Goal: Complete application form

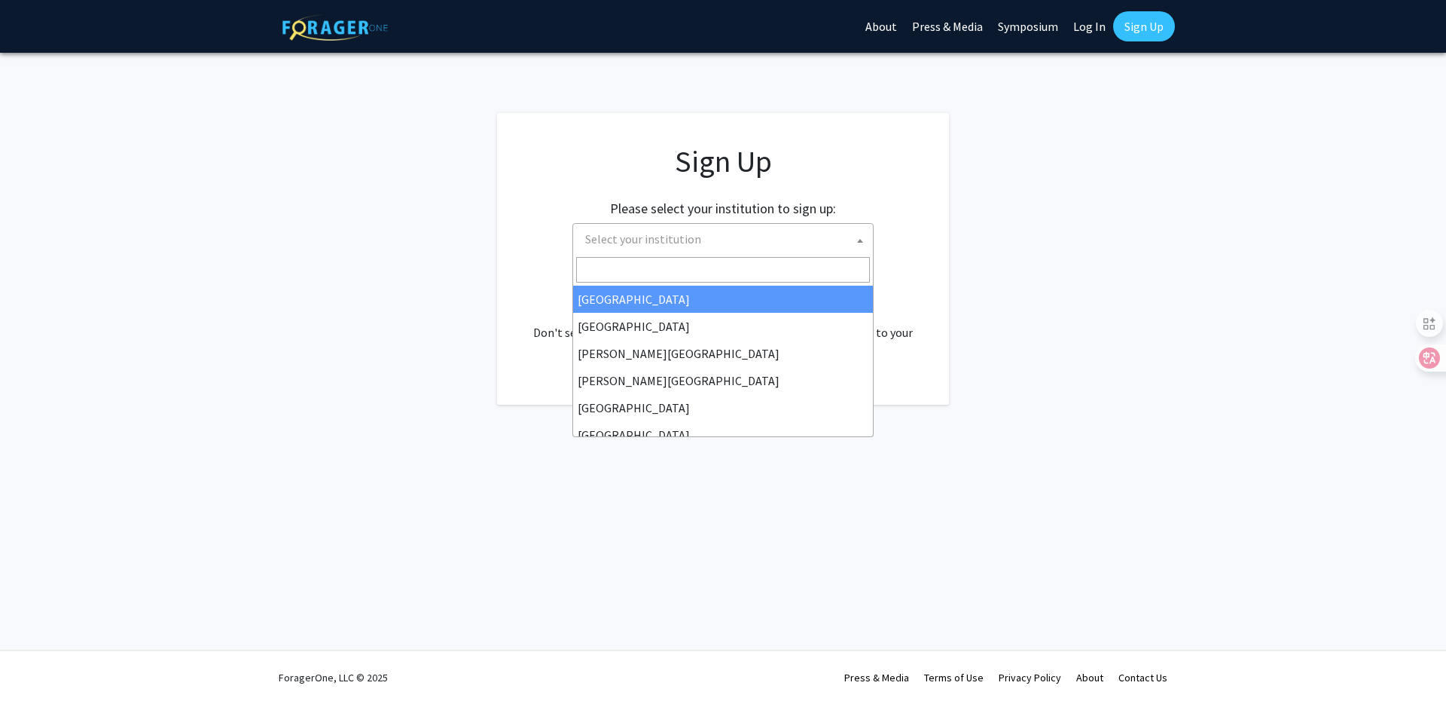
click at [621, 231] on span "Select your institution" at bounding box center [643, 238] width 116 height 15
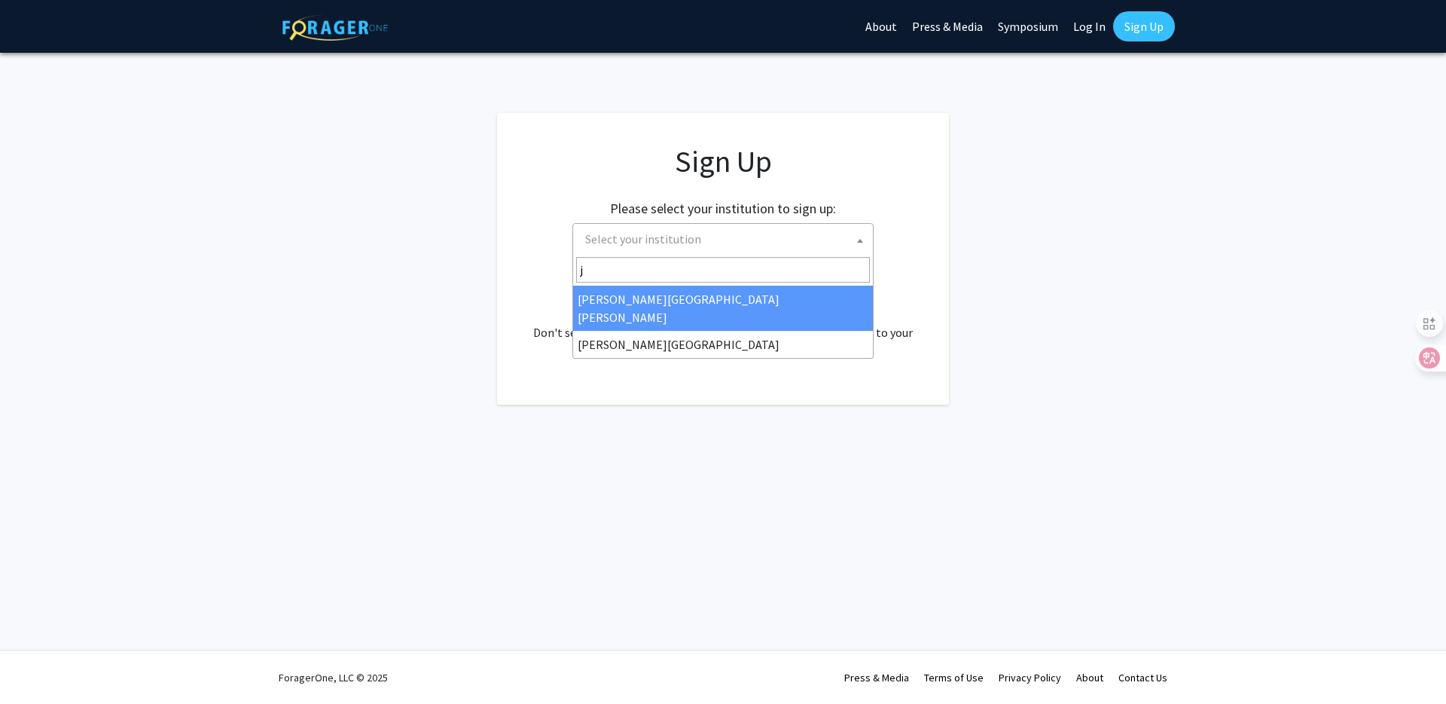
type input "j"
select select "1"
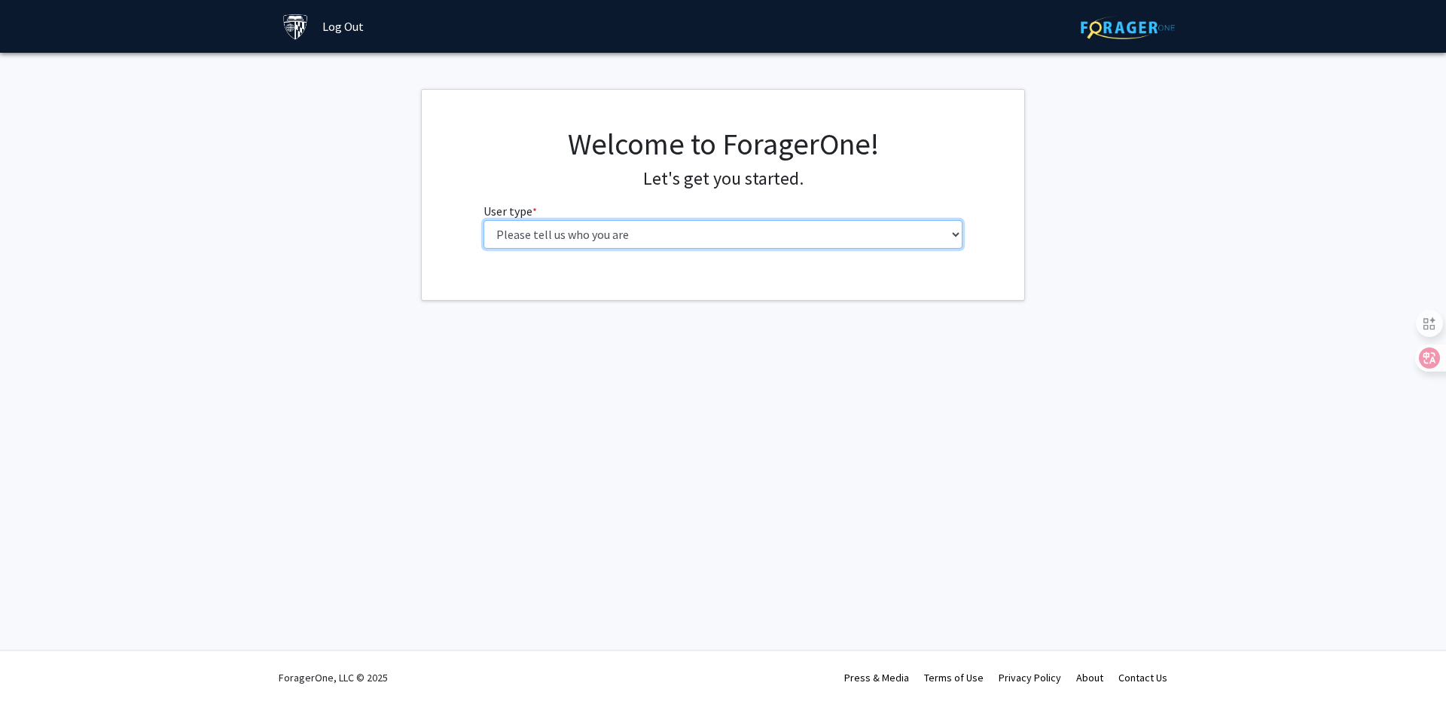
click at [537, 228] on select "Please tell us who you are Undergraduate Student Master's Student Doctoral Cand…" at bounding box center [724, 234] width 480 height 29
select select "2: masters"
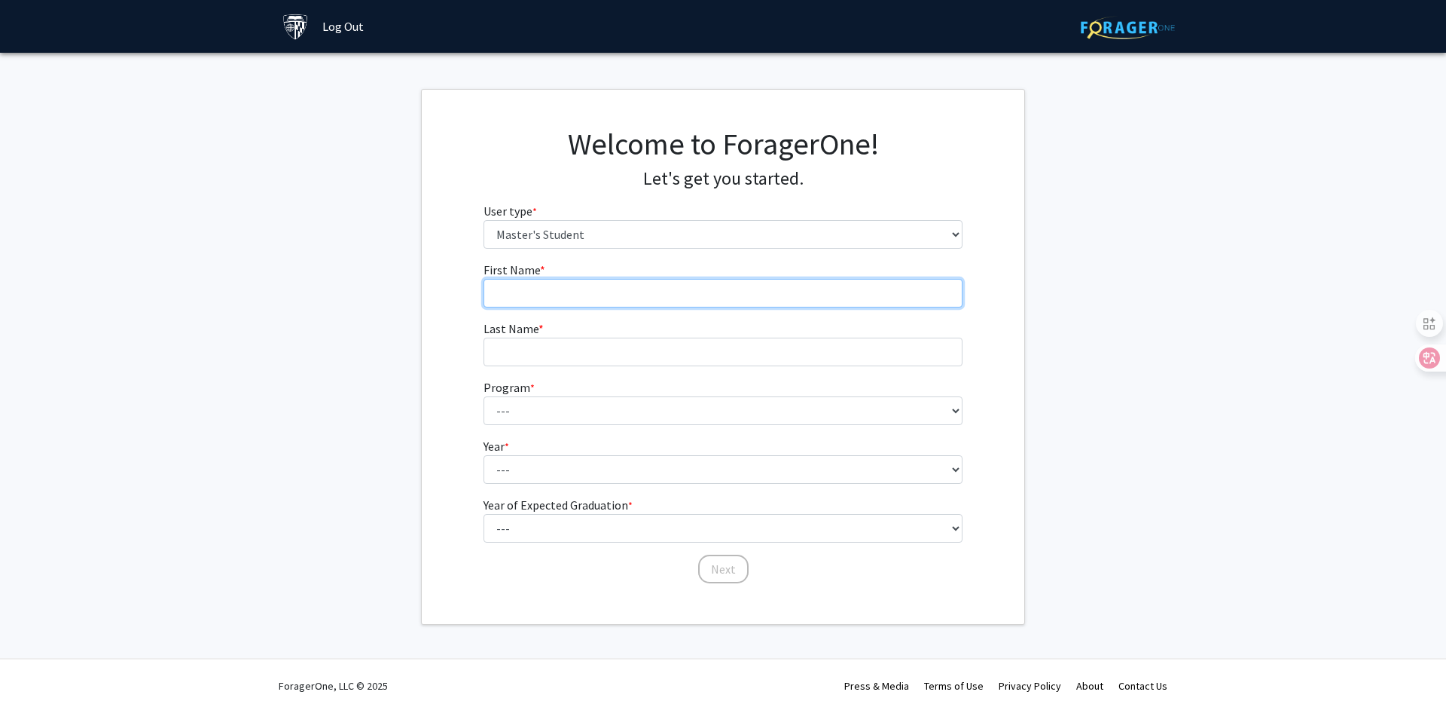
click at [543, 279] on input "First Name * required" at bounding box center [724, 293] width 480 height 29
type input "yingqiang"
type input "[PERSON_NAME]"
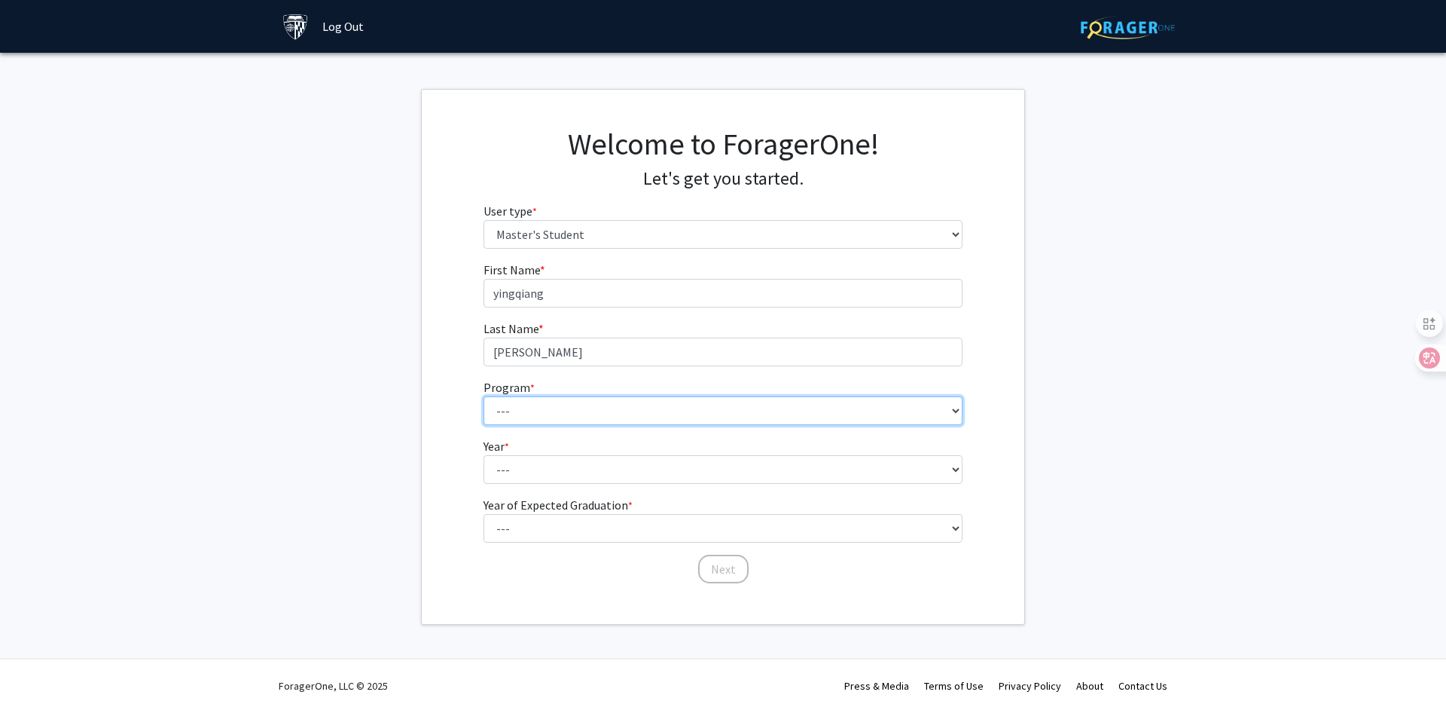
click at [563, 396] on select "--- Anatomy Education Applied and Computational Mathematics Applied Biomedical …" at bounding box center [724, 410] width 480 height 29
select select "105: 89"
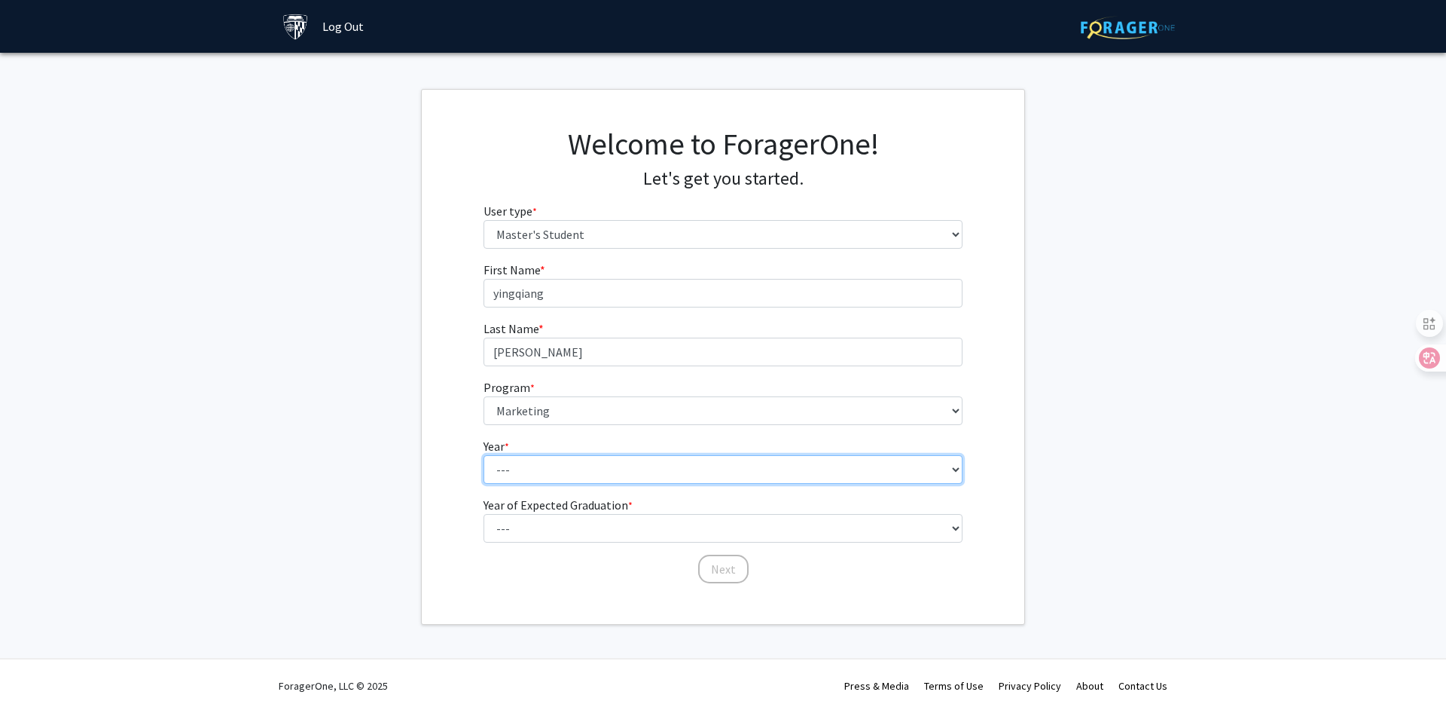
click at [536, 455] on select "--- First Year Second Year" at bounding box center [724, 469] width 480 height 29
select select "1: first_year"
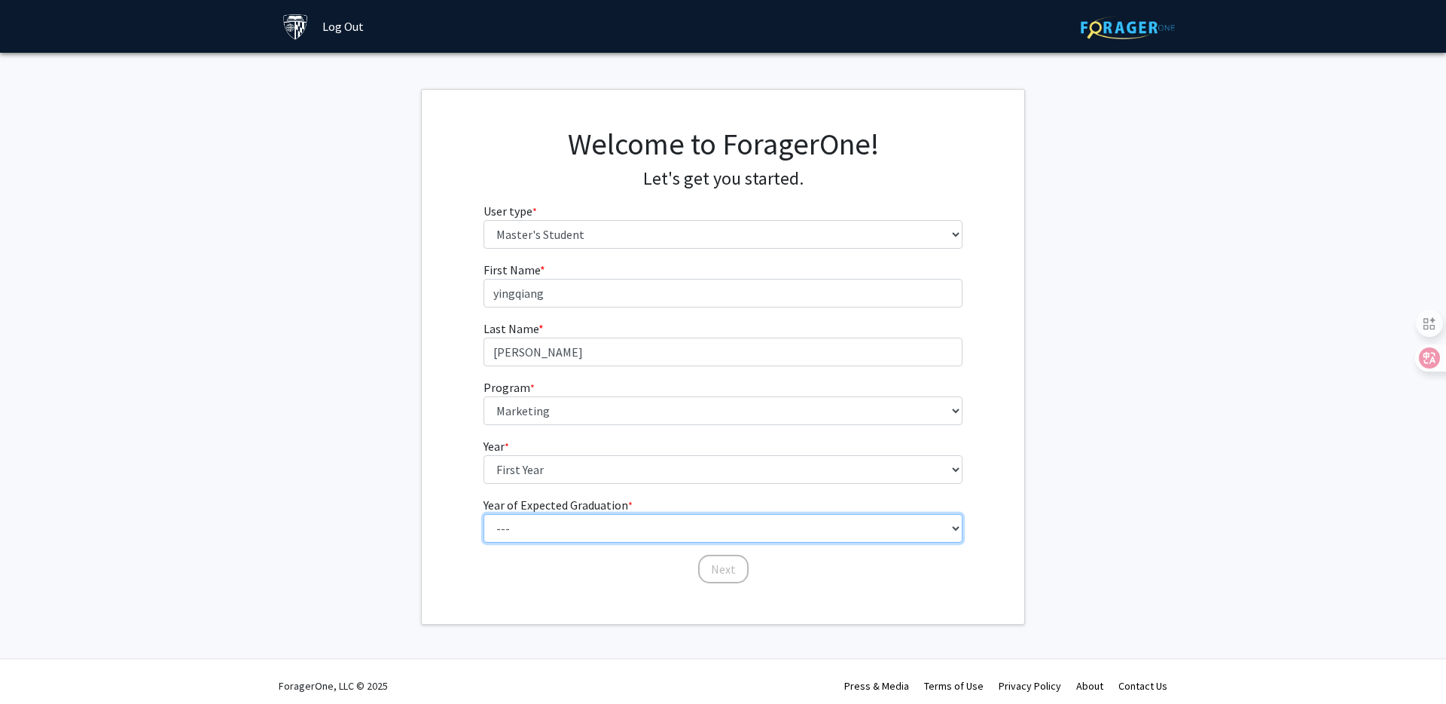
click at [547, 514] on select "--- 2025 2026 2027 2028 2029 2030 2031 2032 2033 2034" at bounding box center [724, 528] width 480 height 29
select select "2: 2026"
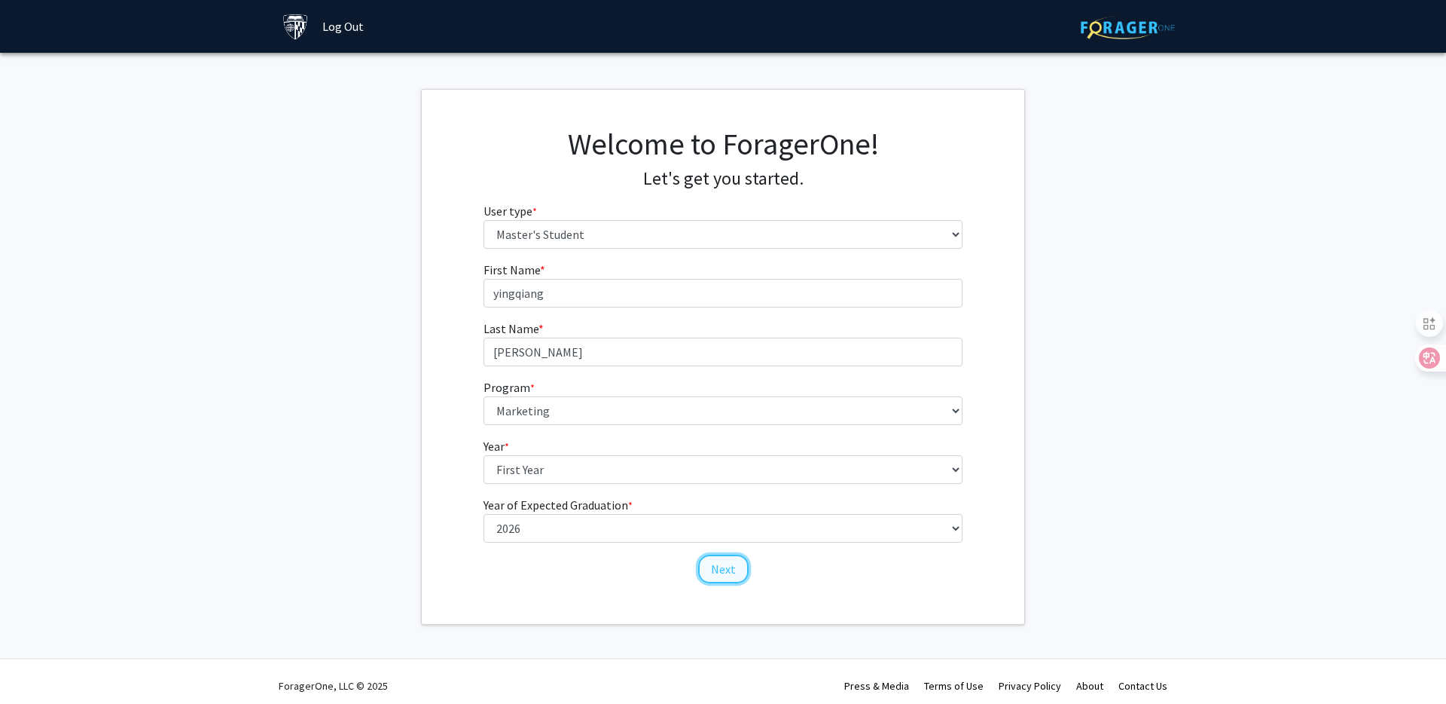
click at [728, 554] on button "Next" at bounding box center [723, 568] width 50 height 29
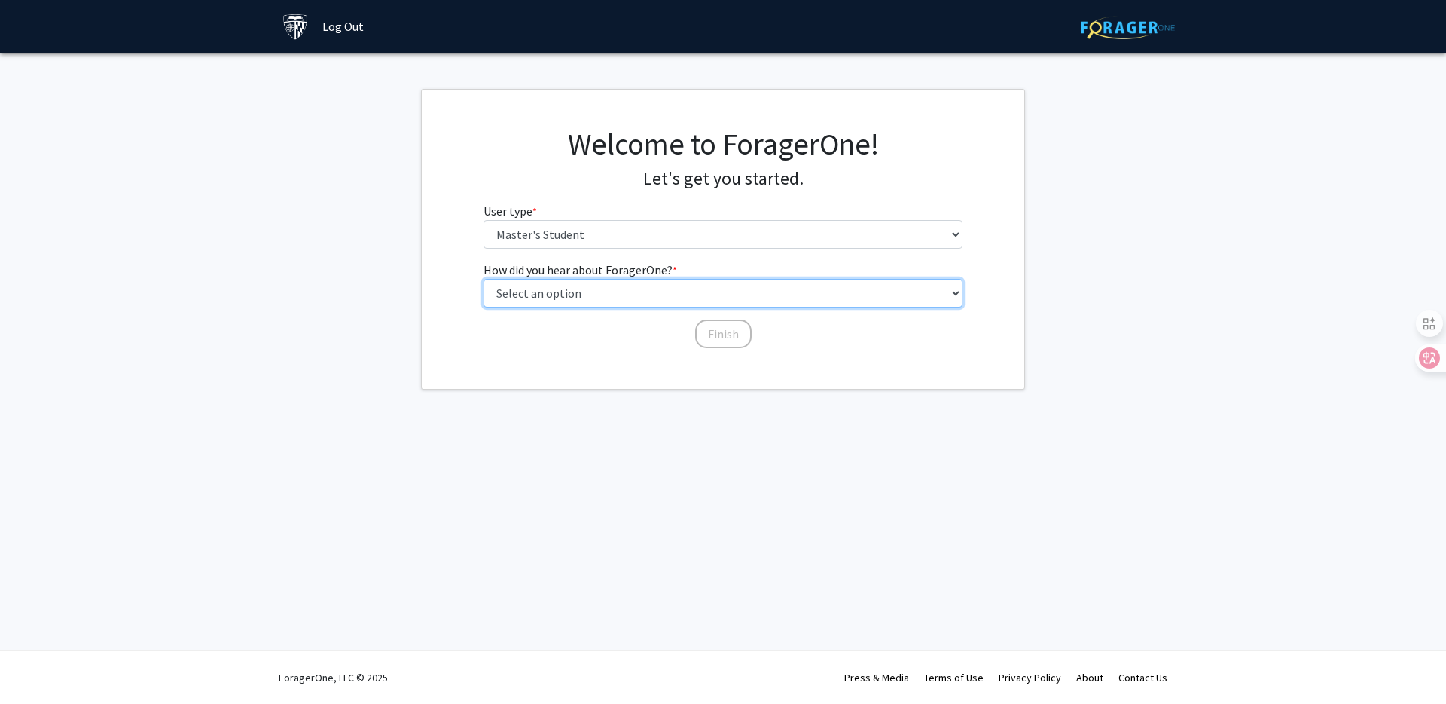
click at [530, 282] on select "Select an option Peer/student recommendation Faculty/staff recommendation Unive…" at bounding box center [724, 293] width 480 height 29
select select "3: university_website"
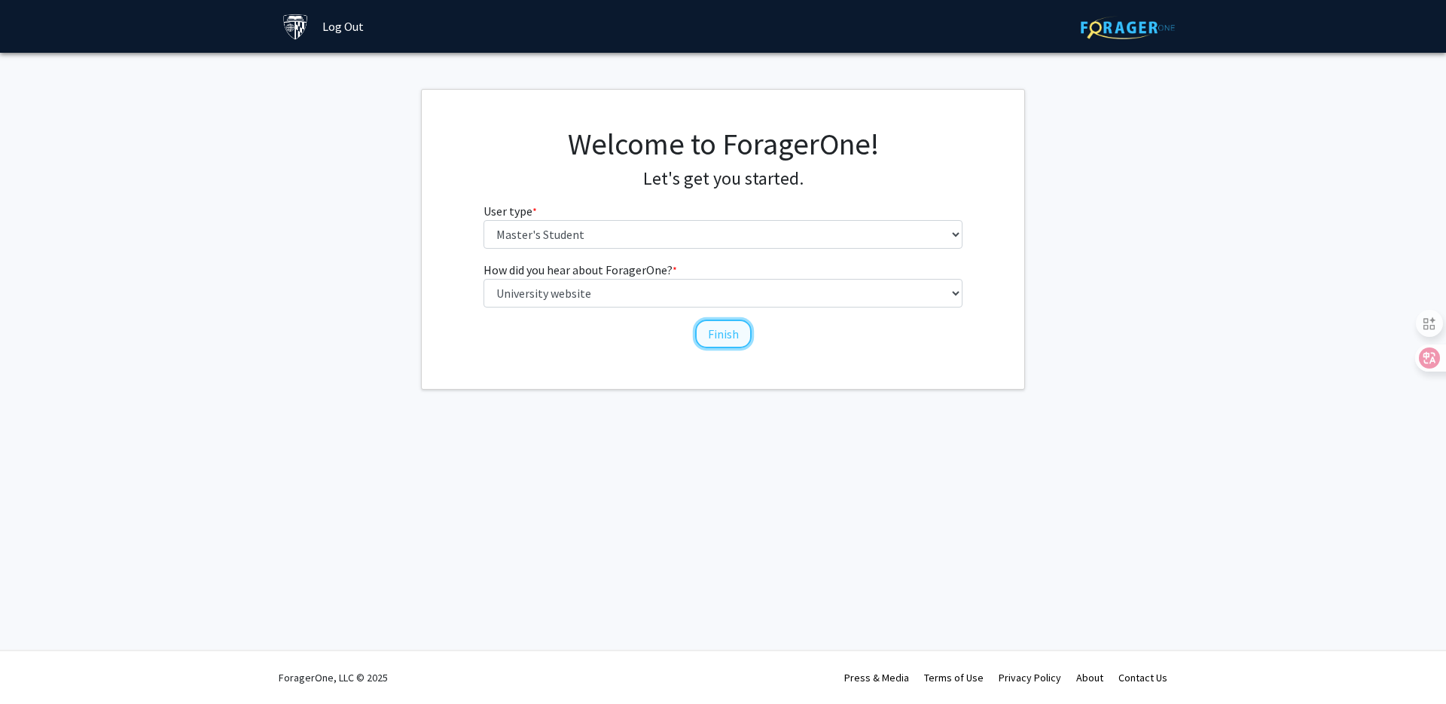
click at [706, 328] on button "Finish" at bounding box center [723, 333] width 56 height 29
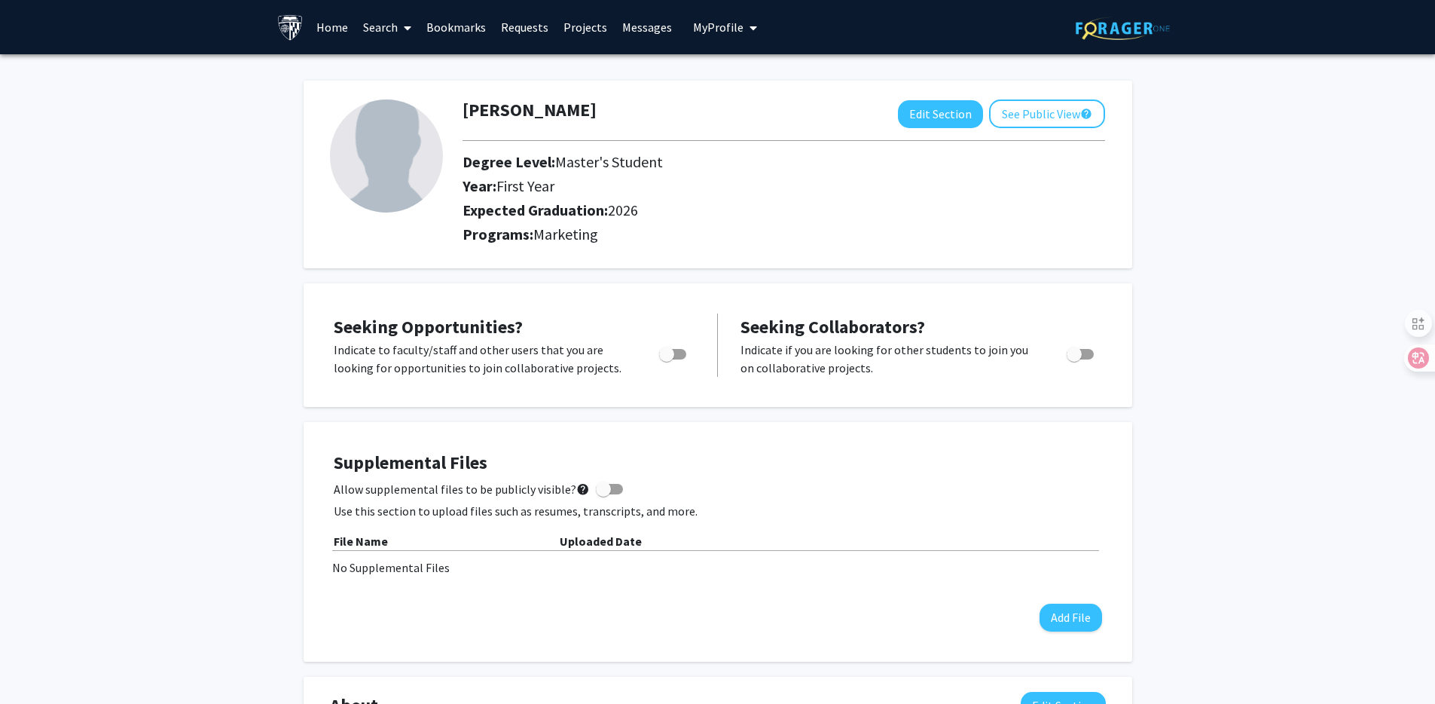
click at [342, 29] on link "Home" at bounding box center [332, 27] width 47 height 53
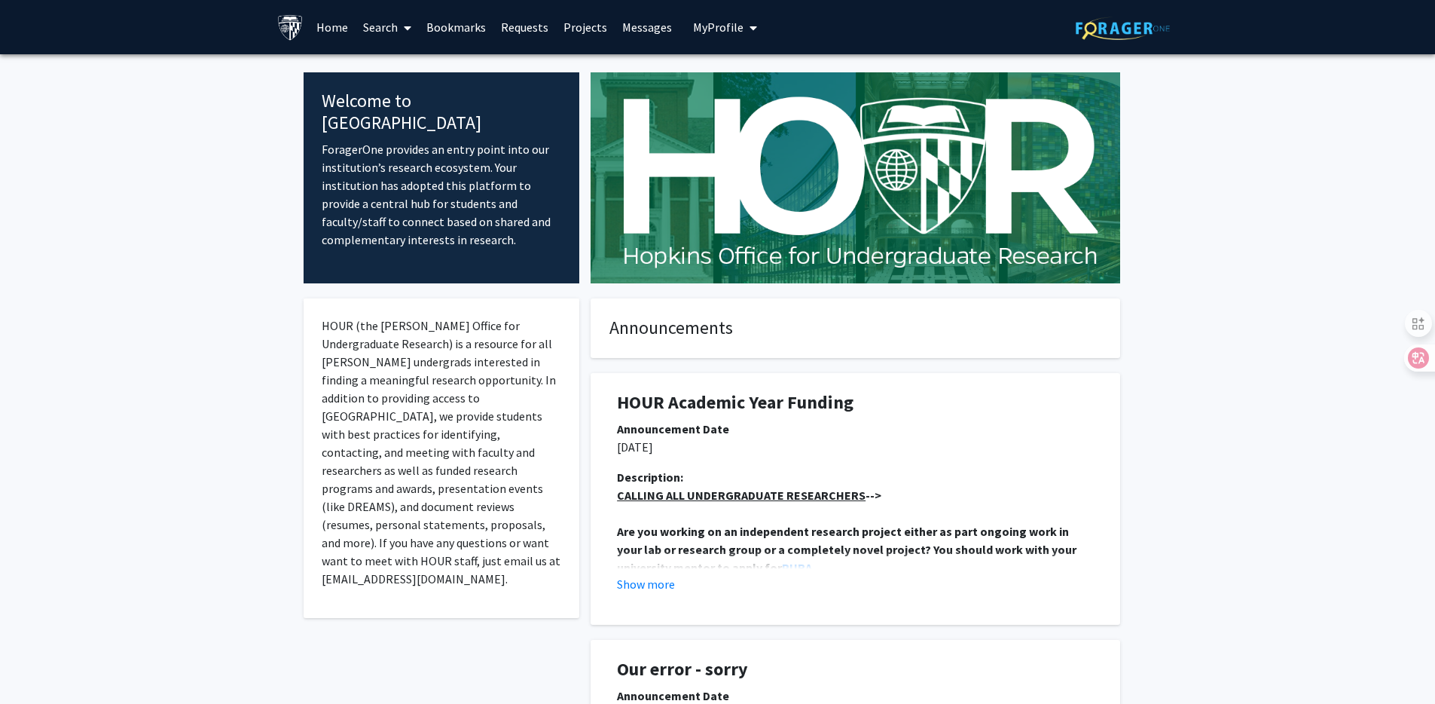
click at [775, 420] on div "Announcement Date" at bounding box center [855, 429] width 477 height 18
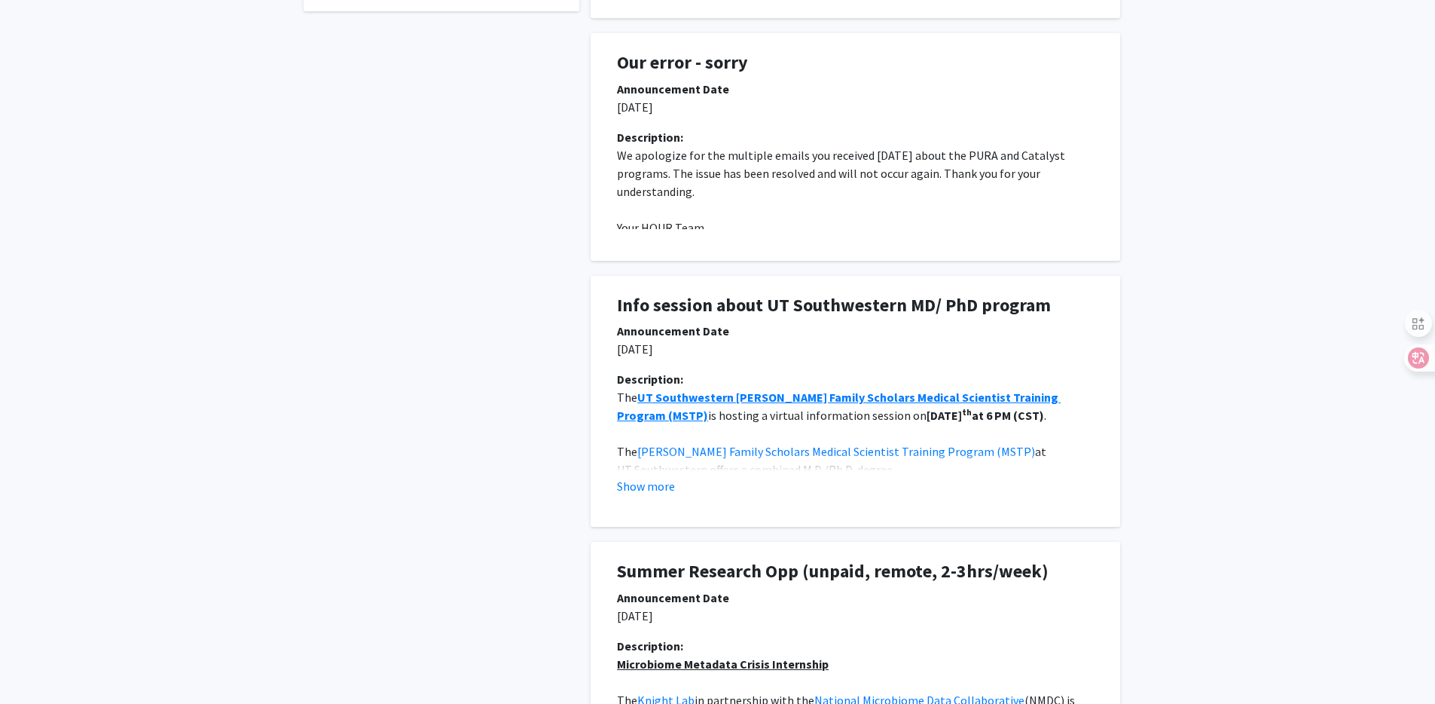
scroll to position [607, 0]
